Goal: Information Seeking & Learning: Learn about a topic

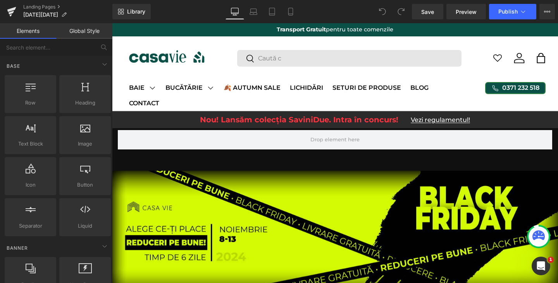
scroll to position [392, 0]
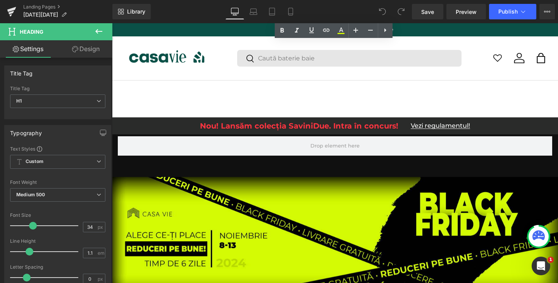
scroll to position [0, 0]
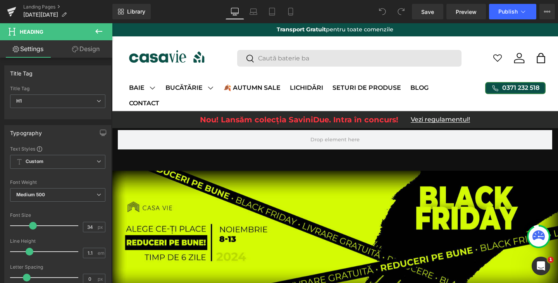
scroll to position [1341, 0]
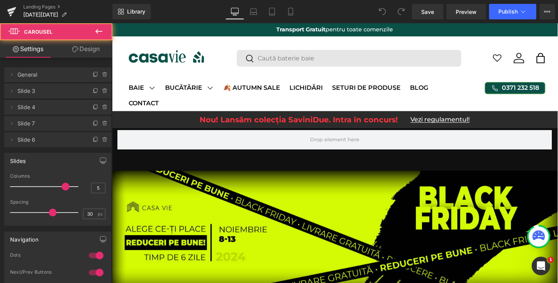
drag, startPoint x: 328, startPoint y: 202, endPoint x: 340, endPoint y: 203, distance: 12.1
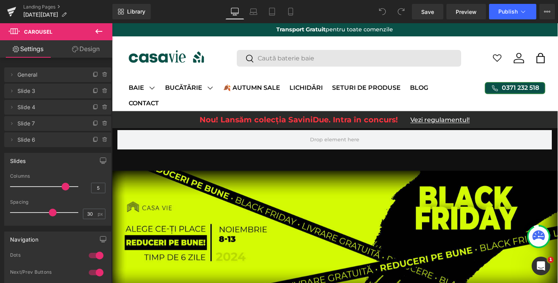
scroll to position [0, 0]
click at [61, 15] on icon at bounding box center [63, 14] width 5 height 5
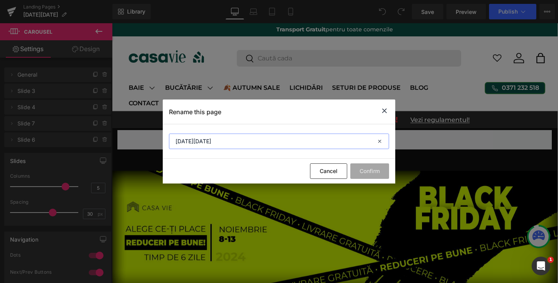
click at [219, 147] on input "[DATE][DATE]" at bounding box center [279, 141] width 220 height 15
click at [383, 111] on icon at bounding box center [384, 111] width 9 height 10
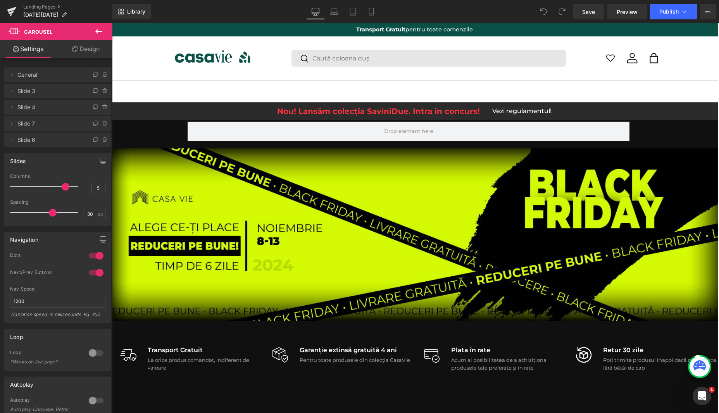
scroll to position [119, 0]
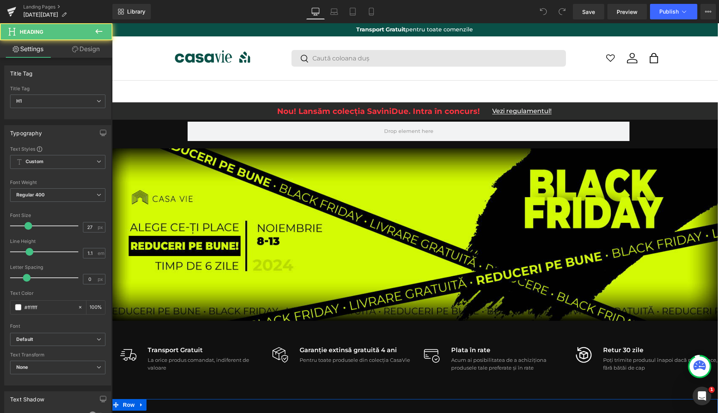
click at [346, 283] on h1 "[DATE][DATE] te așteaptă cu reduceri de până la 75% la sute de produse pentru b…" at bounding box center [414, 420] width 607 height 12
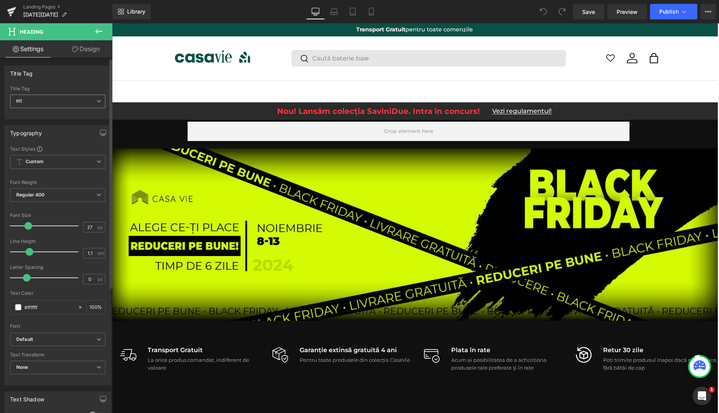
click at [33, 99] on span "H1" at bounding box center [57, 102] width 95 height 14
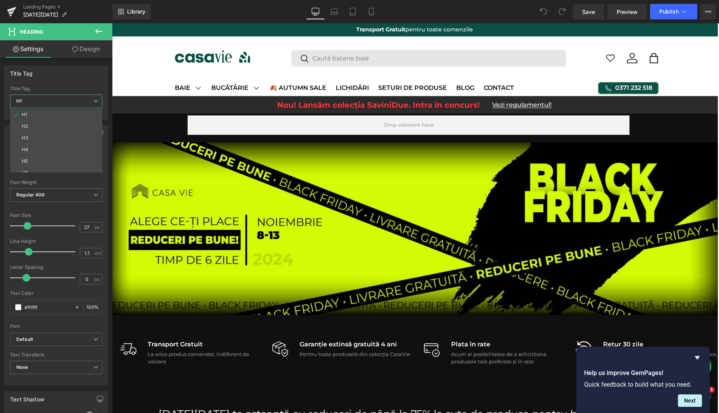
scroll to position [0, 0]
